Goal: Navigation & Orientation: Find specific page/section

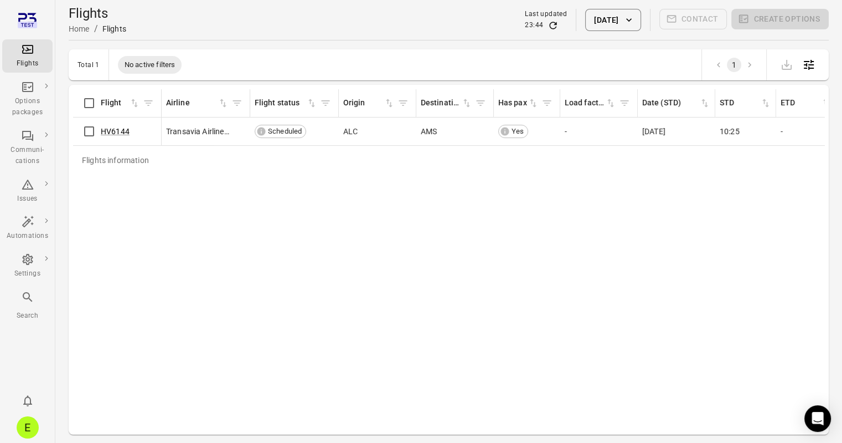
click at [595, 23] on button "[DATE]" at bounding box center [612, 20] width 55 height 22
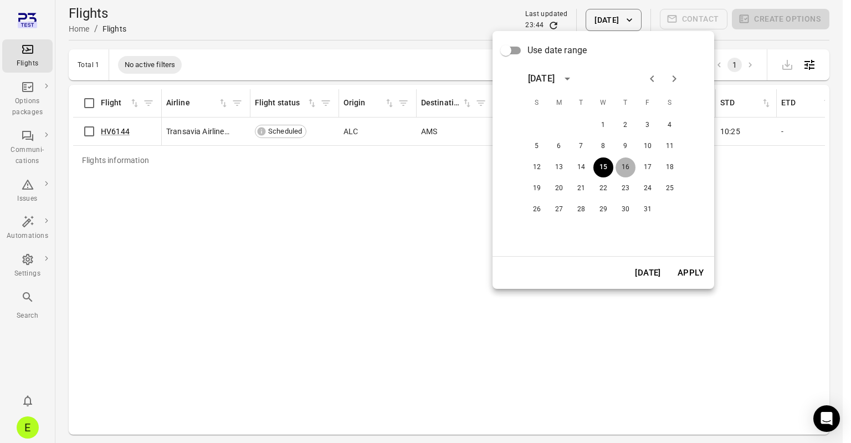
click at [624, 170] on button "16" at bounding box center [625, 167] width 20 height 20
click at [689, 276] on button "Apply" at bounding box center [690, 272] width 38 height 23
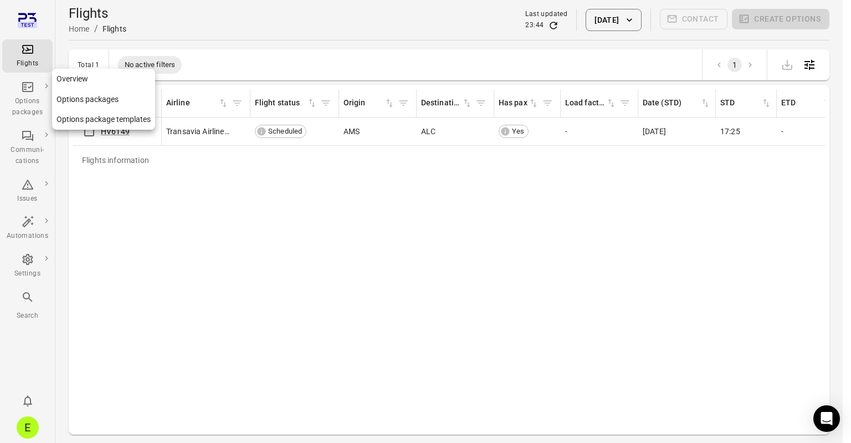
click at [29, 95] on div "Options packages" at bounding box center [28, 99] width 42 height 38
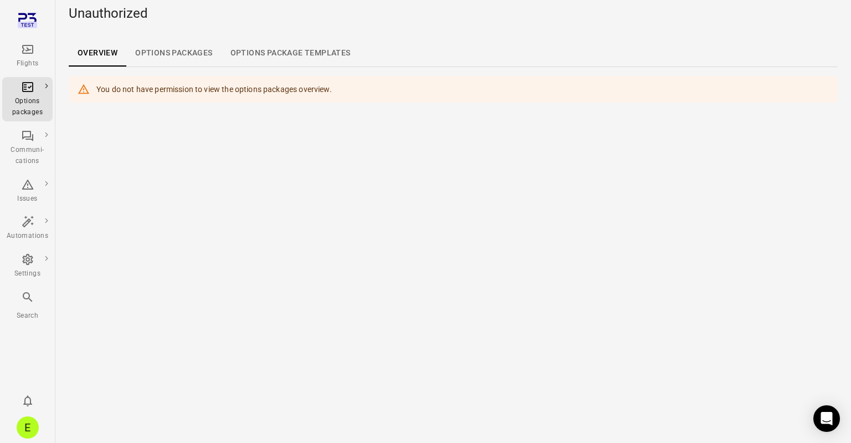
click at [176, 55] on link "Options packages" at bounding box center [173, 53] width 95 height 27
click at [255, 55] on link "Options package Templates" at bounding box center [291, 53] width 138 height 27
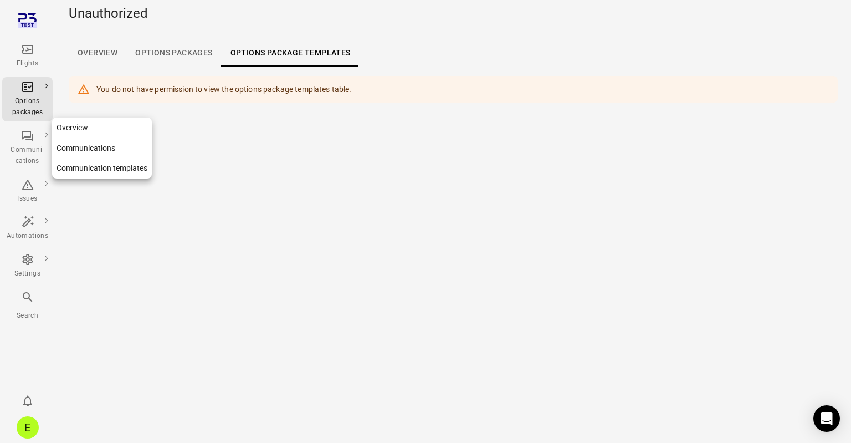
click at [28, 145] on div "Communi-cations" at bounding box center [28, 156] width 42 height 22
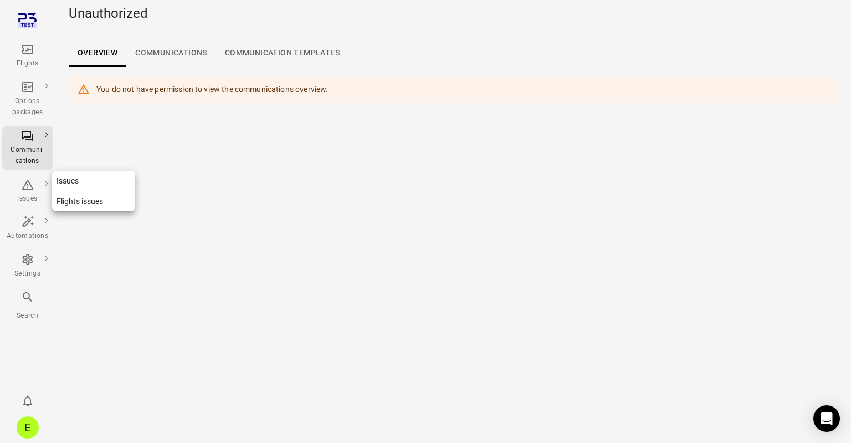
click at [29, 183] on icon "Main navigation" at bounding box center [28, 184] width 12 height 10
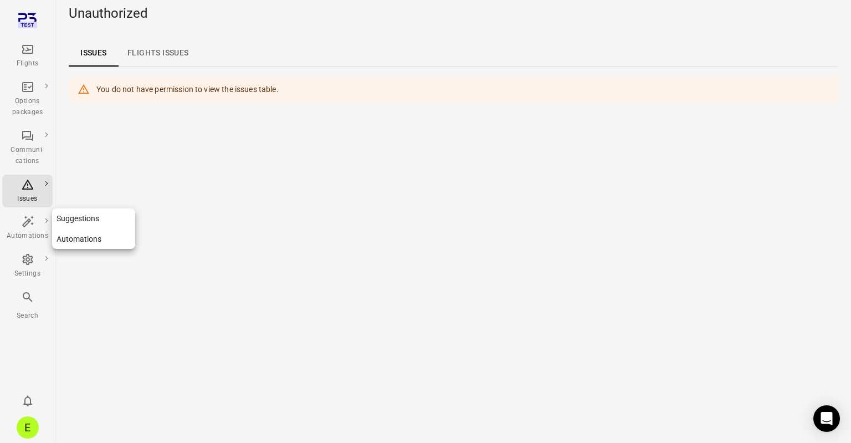
click at [29, 224] on icon "Main navigation" at bounding box center [27, 221] width 13 height 13
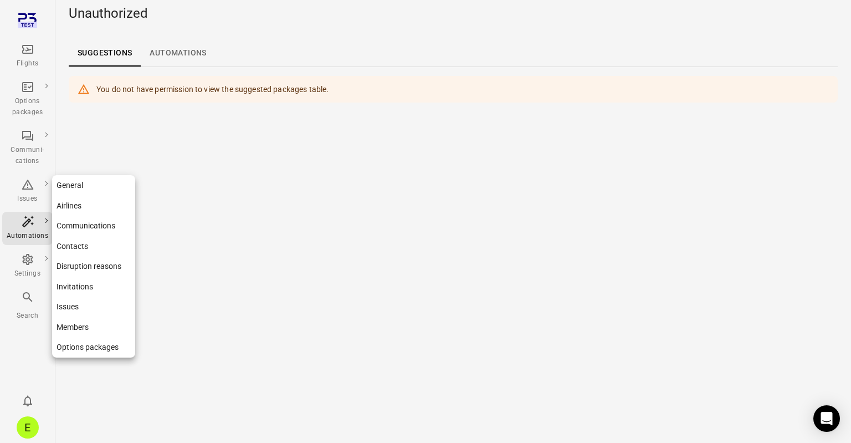
click at [34, 263] on div "Settings" at bounding box center [28, 266] width 42 height 27
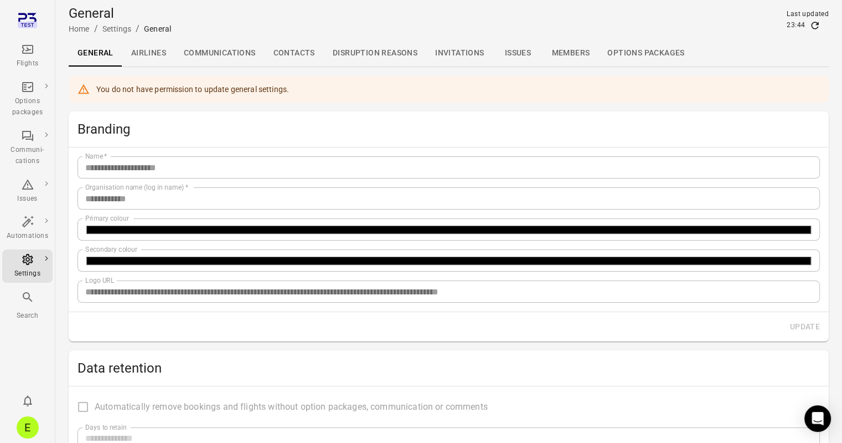
click at [29, 301] on icon "Main navigation" at bounding box center [27, 296] width 13 height 13
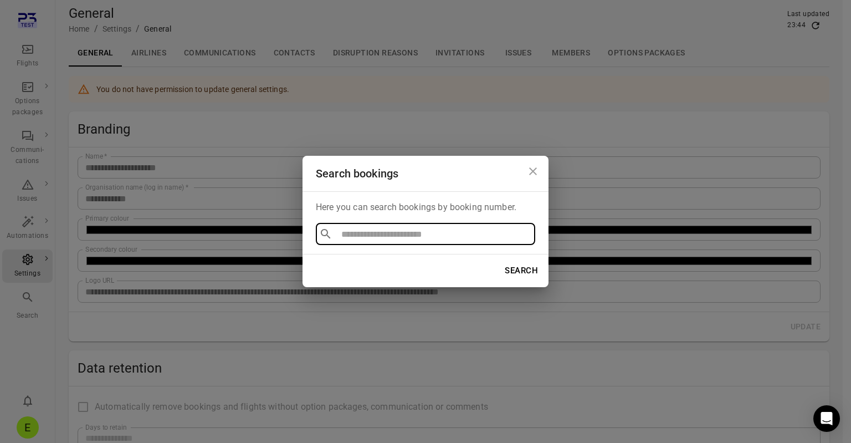
click at [530, 166] on icon "Close dialog" at bounding box center [532, 171] width 13 height 13
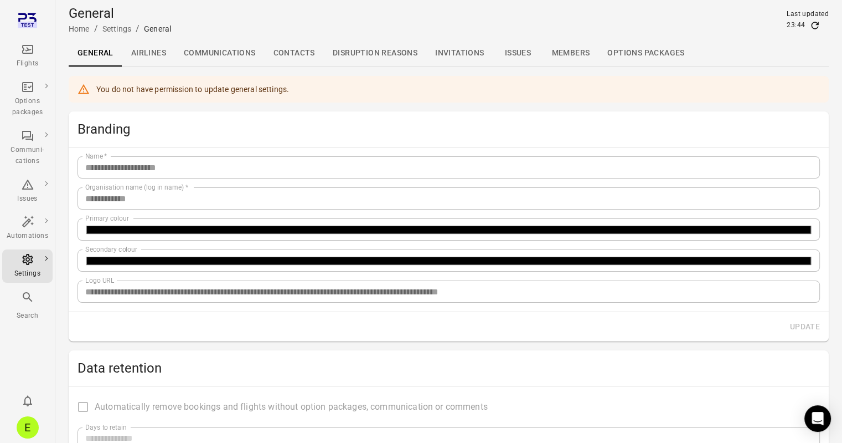
click at [158, 52] on link "Airlines" at bounding box center [148, 53] width 53 height 27
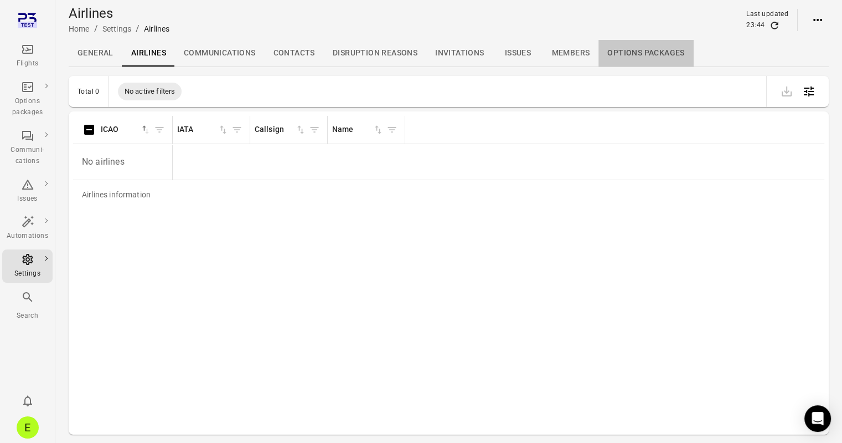
click at [618, 53] on link "Options packages" at bounding box center [646, 53] width 95 height 27
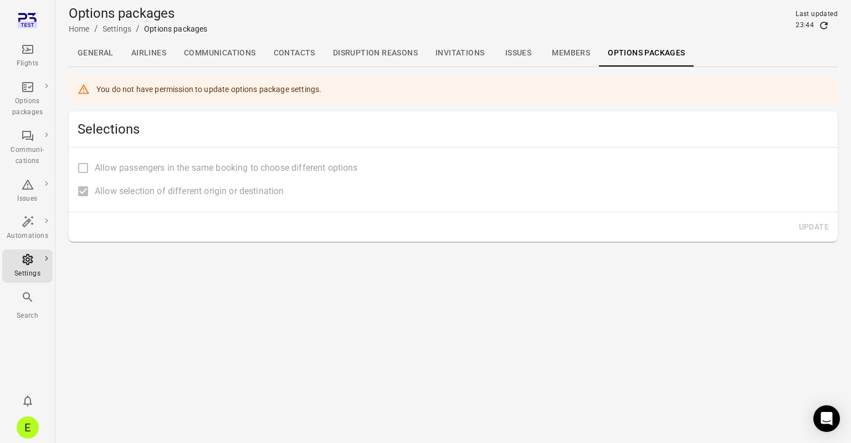
click at [31, 51] on icon "Main navigation" at bounding box center [27, 49] width 13 height 13
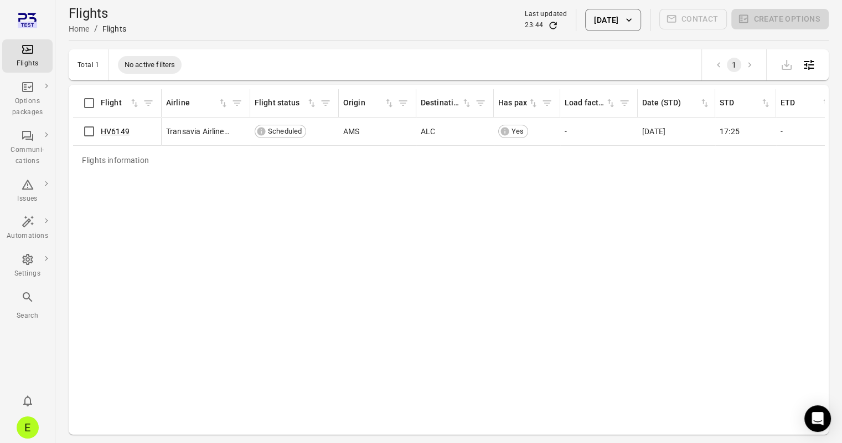
click at [607, 19] on button "[DATE]" at bounding box center [612, 20] width 55 height 22
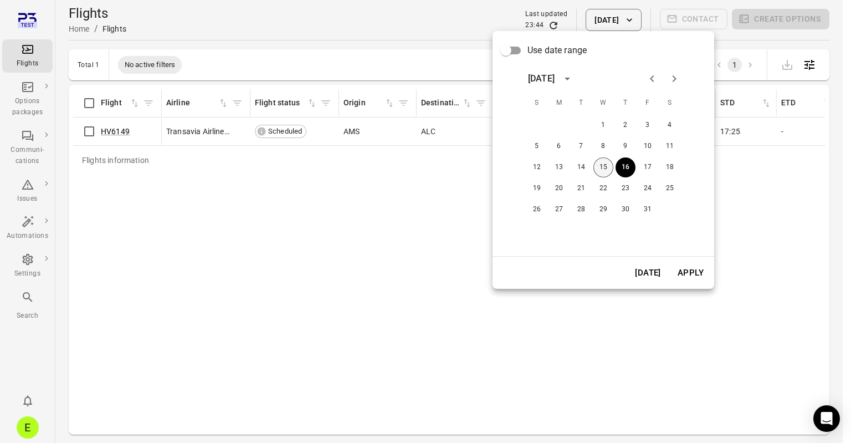
click at [603, 169] on button "15" at bounding box center [603, 167] width 20 height 20
click at [696, 274] on button "Apply" at bounding box center [690, 272] width 38 height 23
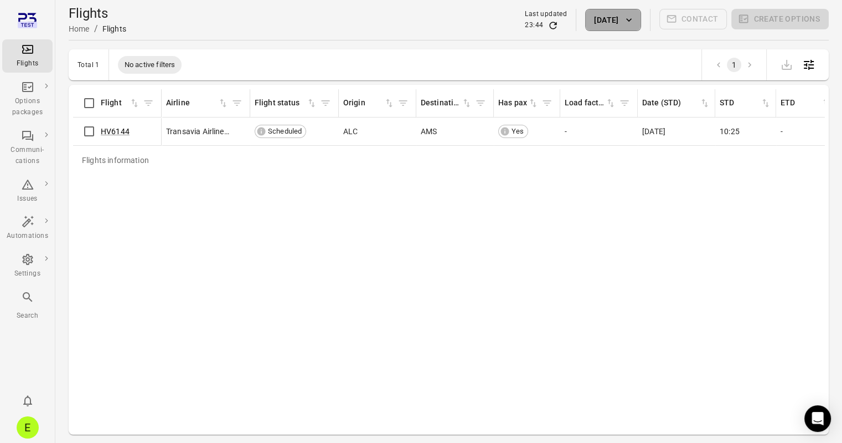
click at [606, 17] on button "[DATE]" at bounding box center [612, 20] width 55 height 22
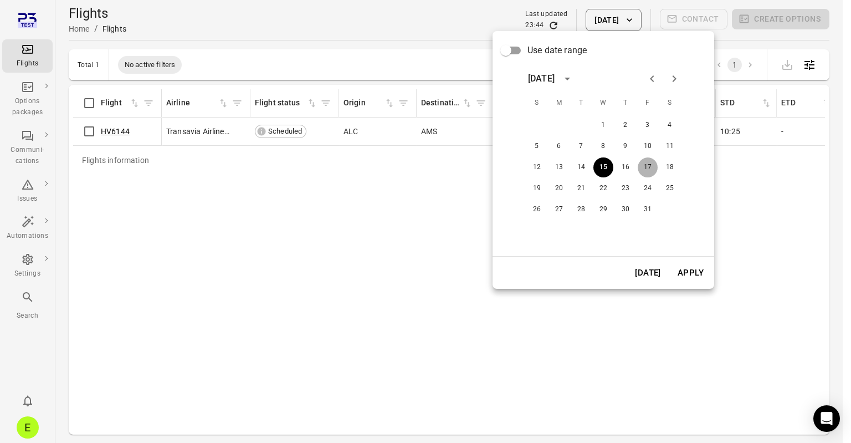
click at [644, 168] on button "17" at bounding box center [648, 167] width 20 height 20
click at [694, 272] on button "Apply" at bounding box center [690, 272] width 38 height 23
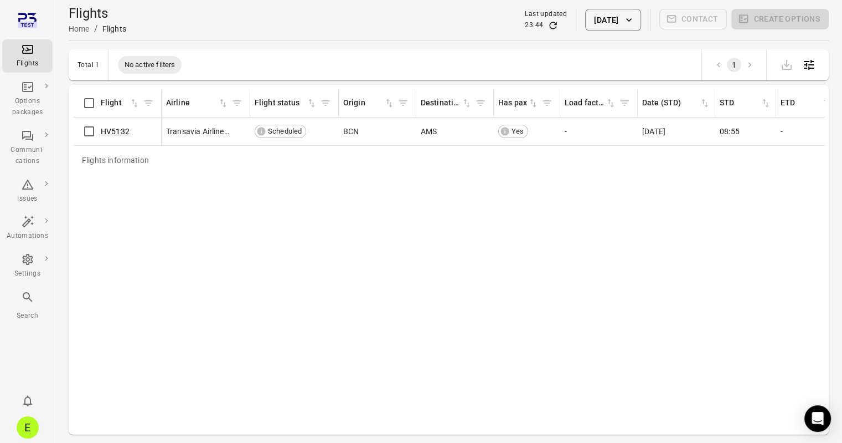
click at [623, 12] on button "[DATE]" at bounding box center [612, 20] width 55 height 22
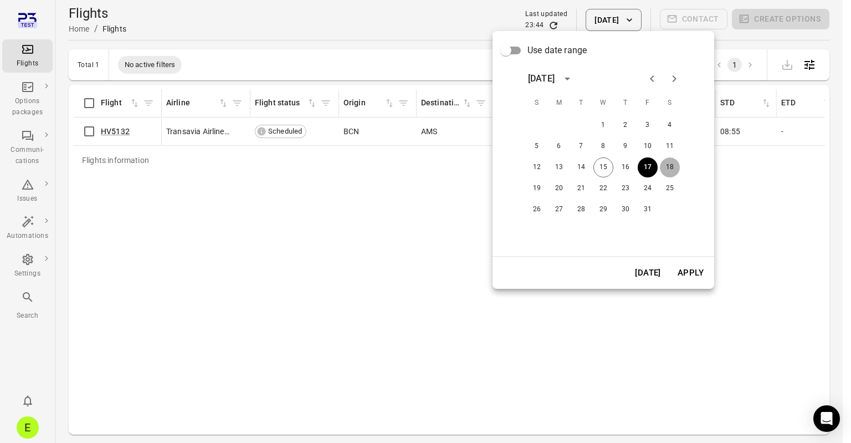
click at [669, 165] on button "18" at bounding box center [670, 167] width 20 height 20
click at [693, 268] on button "Apply" at bounding box center [690, 272] width 38 height 23
